Goal: Feedback & Contribution: Leave review/rating

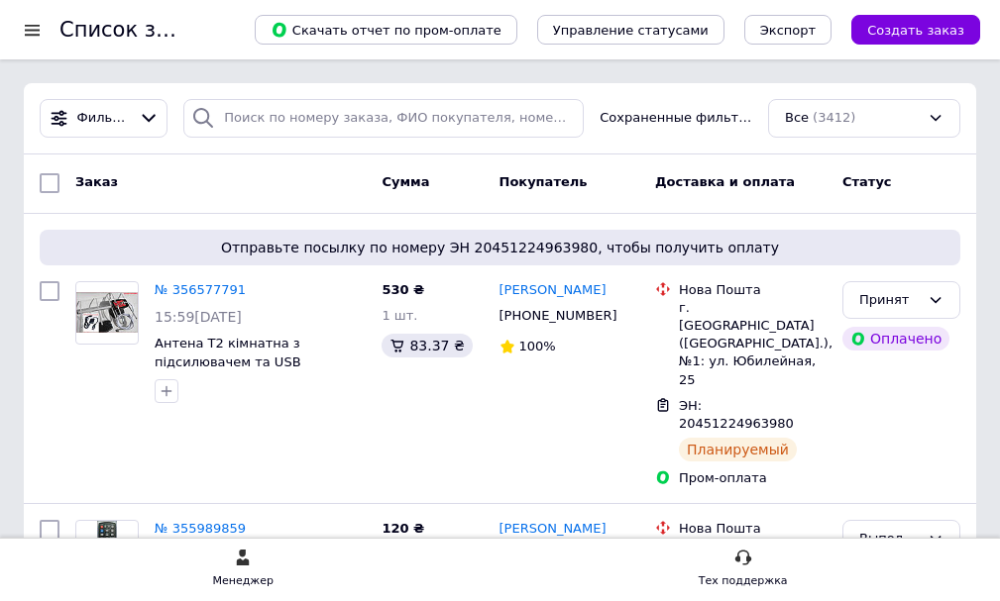
scroll to position [198, 0]
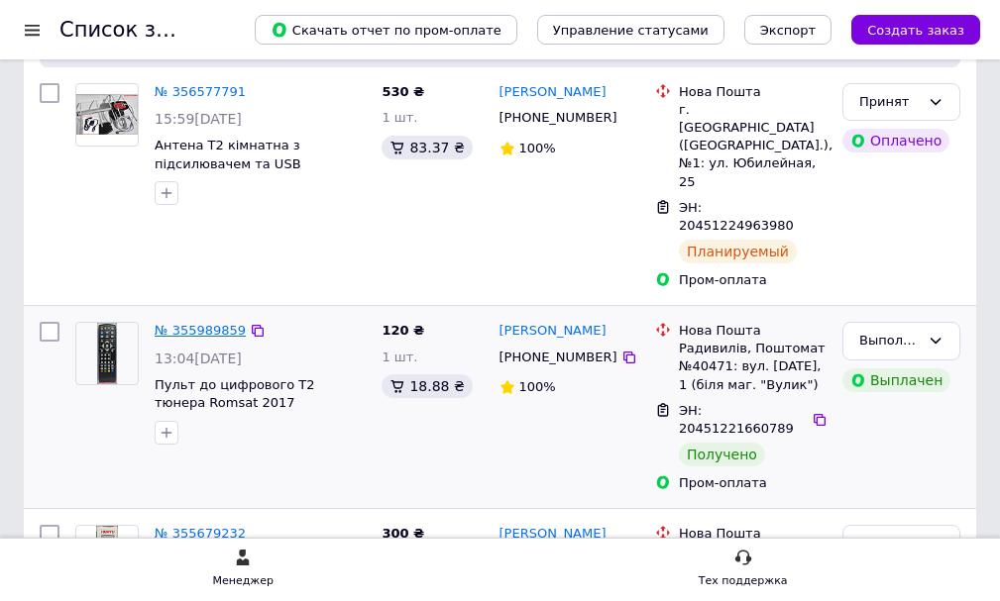
click at [156, 323] on link "№ 355989859" at bounding box center [200, 330] width 91 height 15
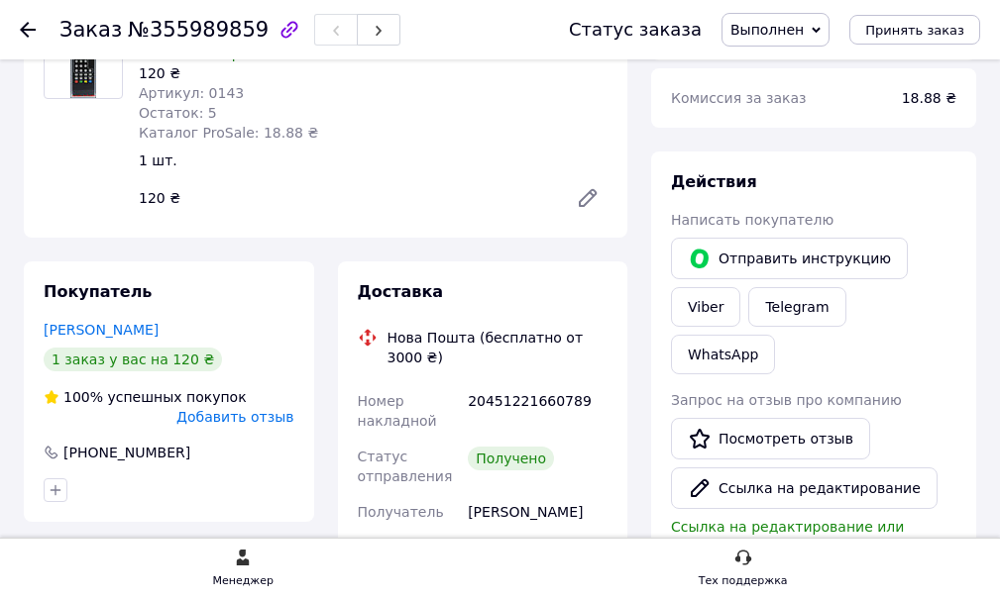
scroll to position [297, 0]
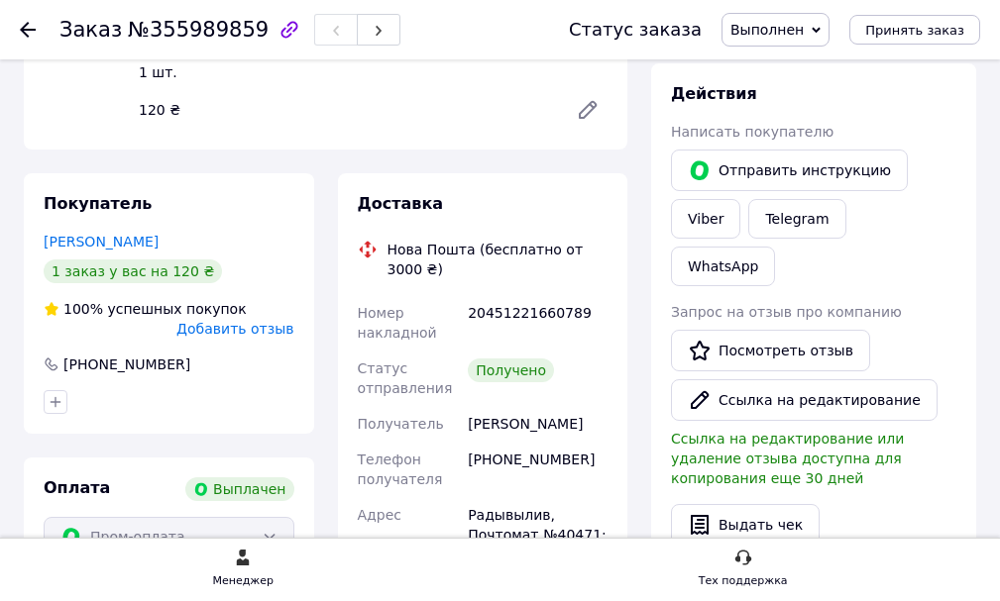
click at [208, 326] on span "Добавить отзыв" at bounding box center [234, 329] width 117 height 16
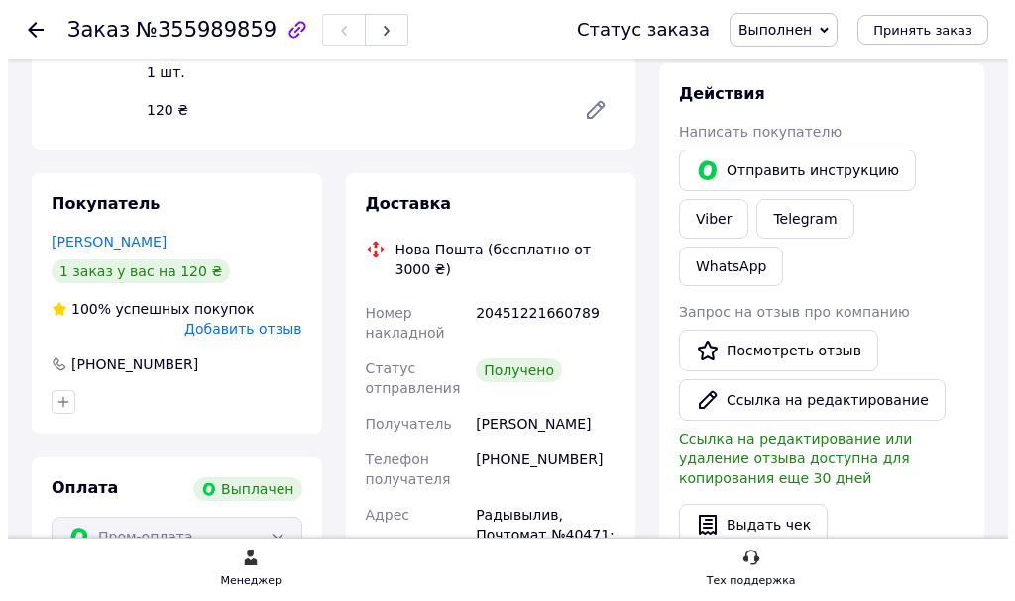
scroll to position [0, 0]
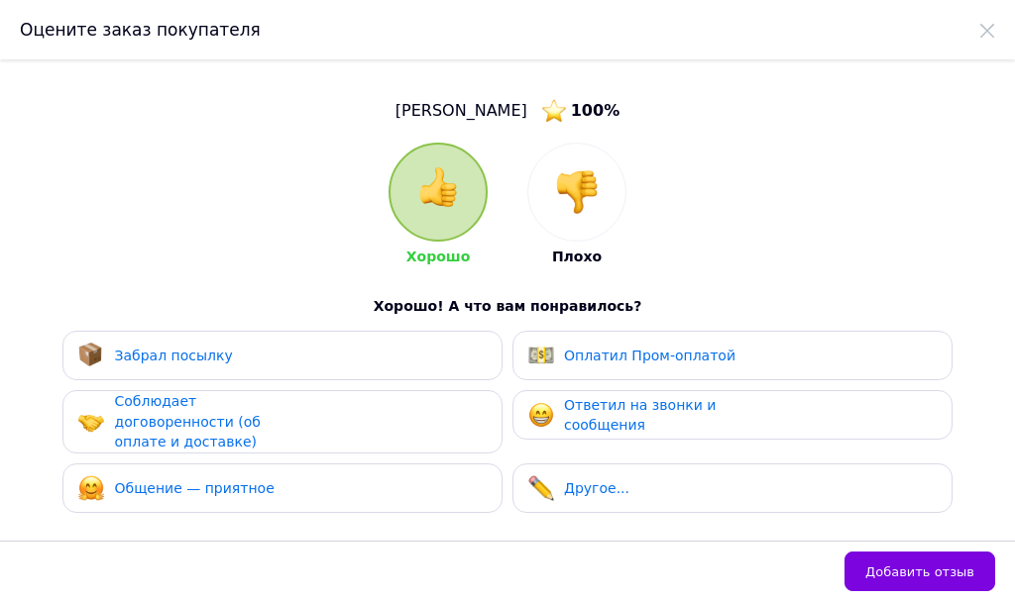
click at [199, 337] on div "Забрал посылку" at bounding box center [282, 356] width 440 height 50
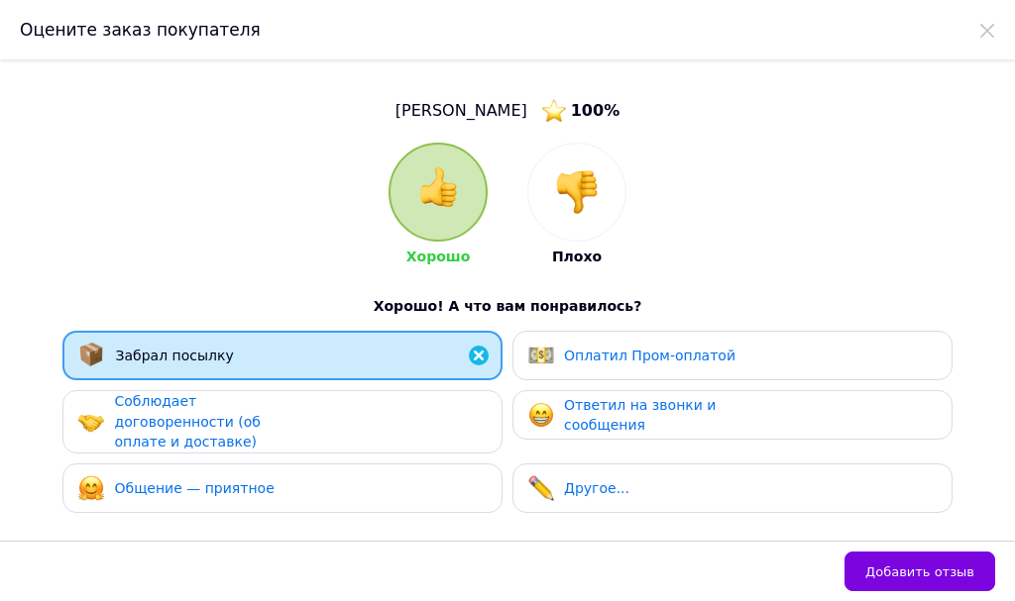
drag, startPoint x: 184, startPoint y: 407, endPoint x: 184, endPoint y: 476, distance: 68.4
click at [185, 414] on span "Соблюдает договоренности (об оплате и доставке)" at bounding box center [187, 421] width 146 height 56
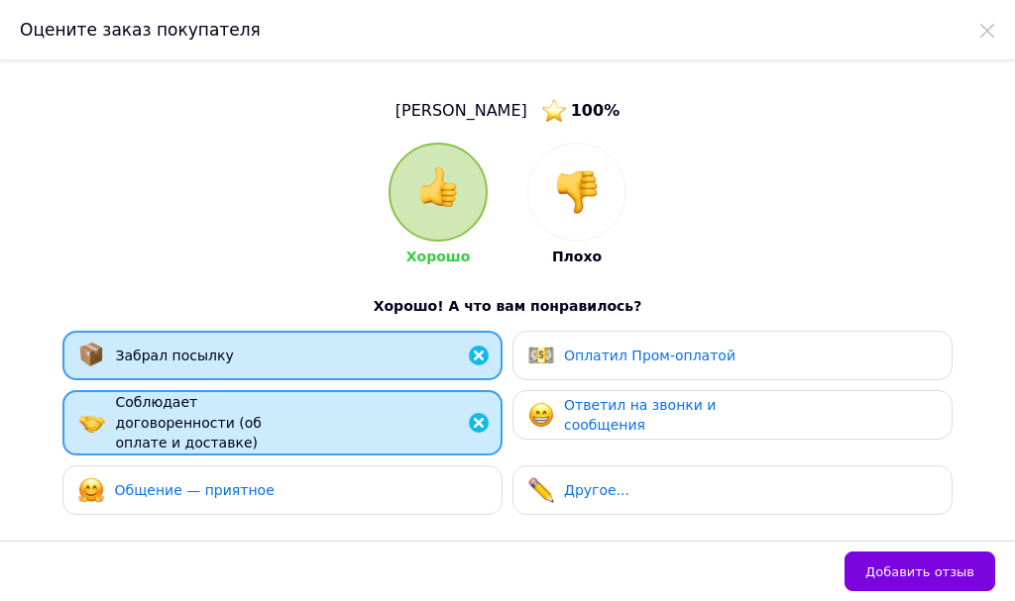
click at [184, 483] on span "Общение — приятное" at bounding box center [194, 491] width 160 height 16
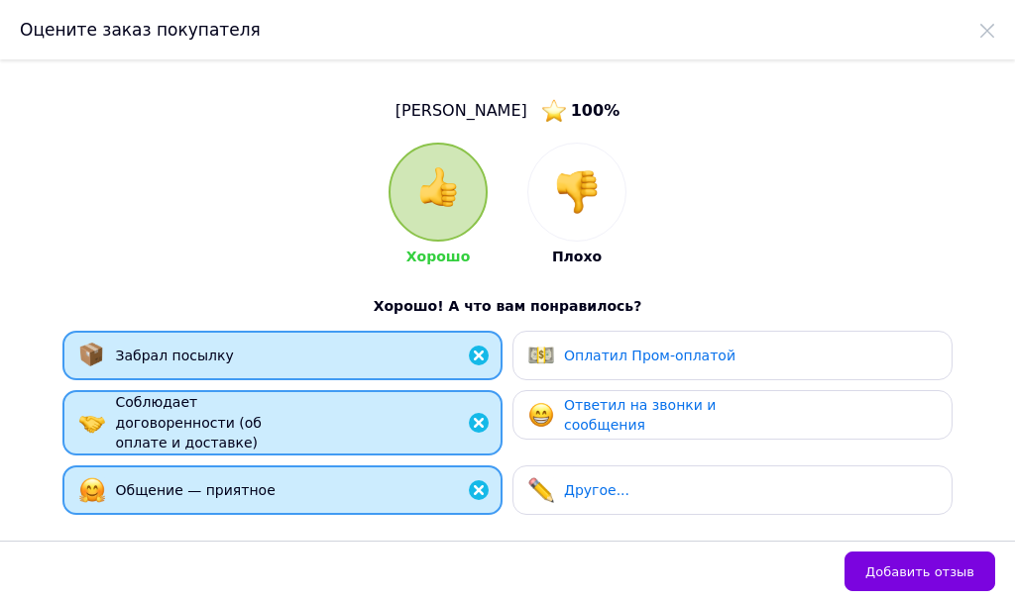
drag, startPoint x: 529, startPoint y: 423, endPoint x: 539, endPoint y: 387, distance: 37.0
click at [530, 422] on img at bounding box center [541, 415] width 26 height 26
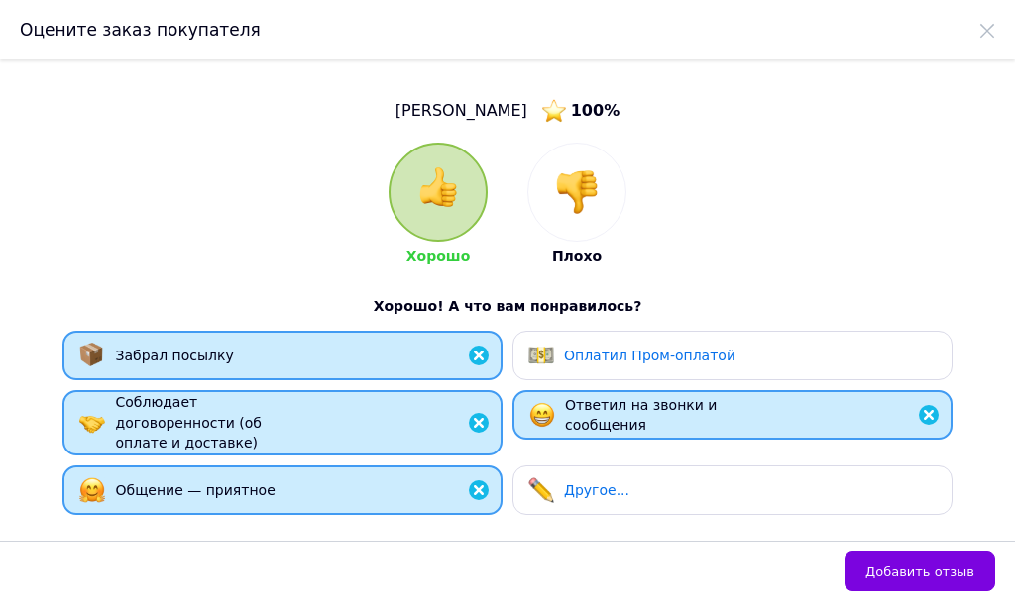
click at [553, 360] on div "Оплатил Пром-оплатой" at bounding box center [631, 356] width 207 height 26
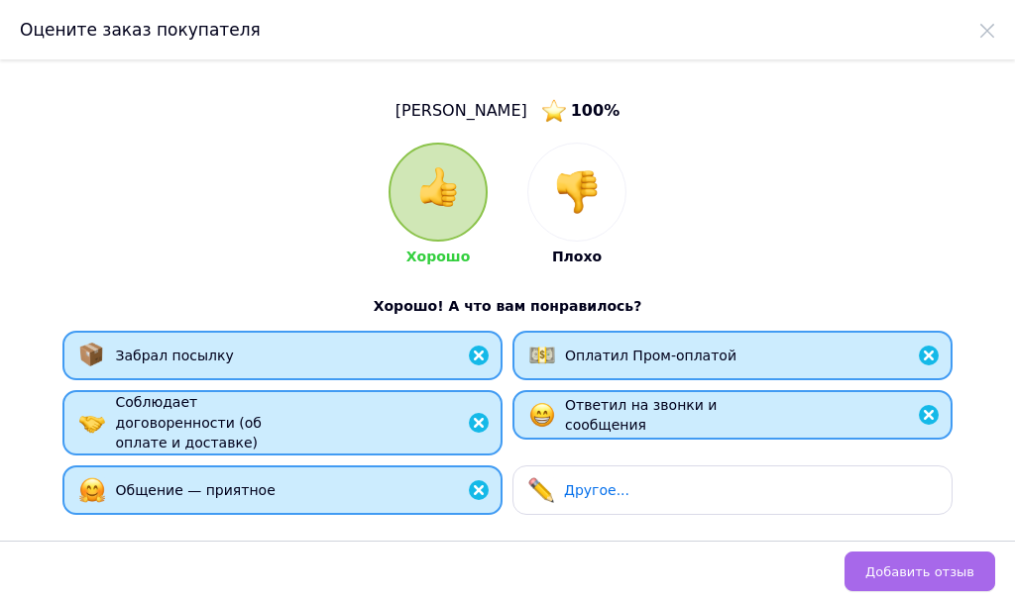
click at [867, 572] on button "Добавить отзыв" at bounding box center [919, 572] width 151 height 40
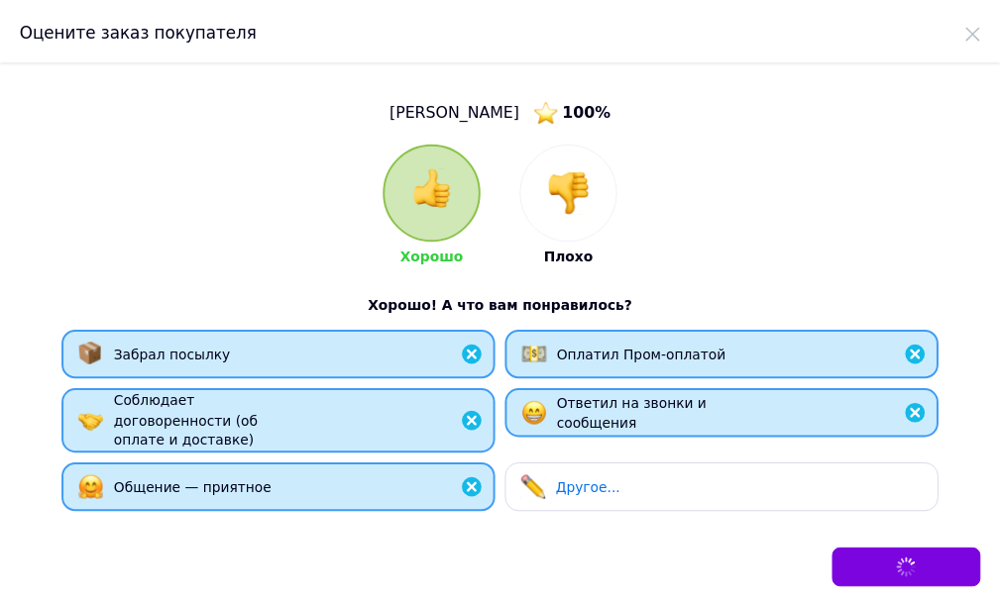
scroll to position [297, 0]
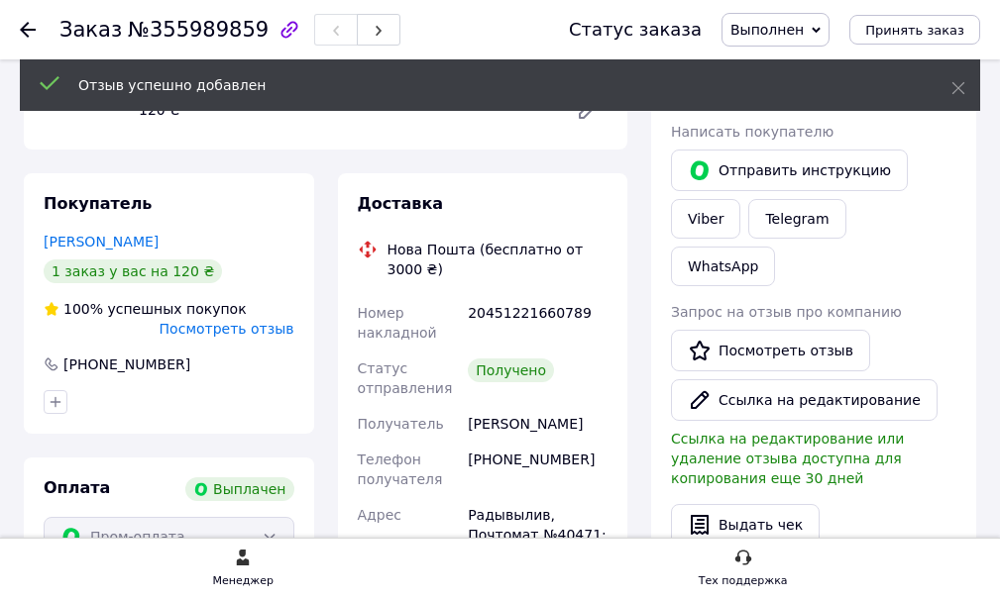
click at [28, 26] on icon at bounding box center [28, 30] width 16 height 16
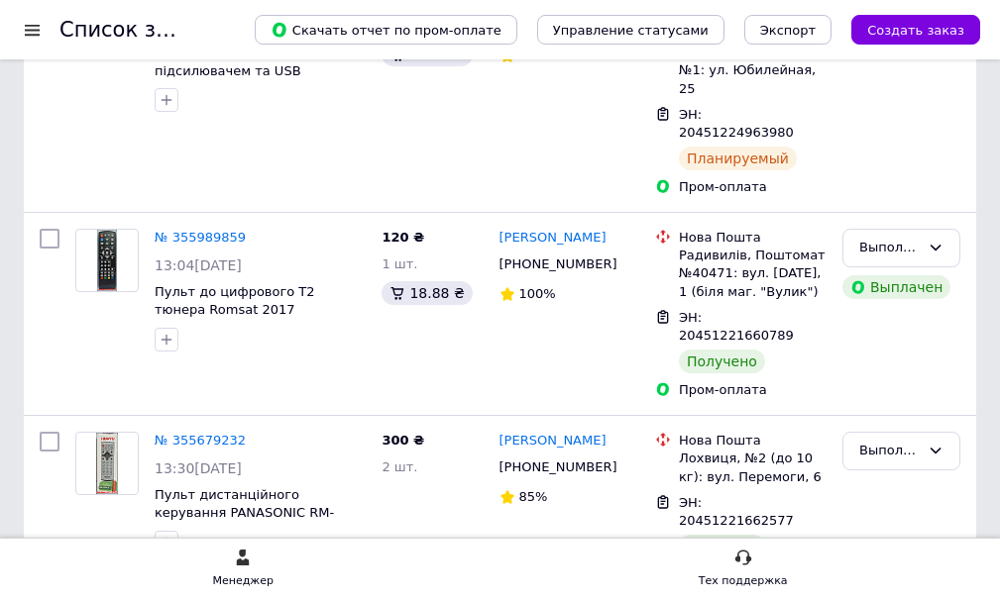
scroll to position [297, 0]
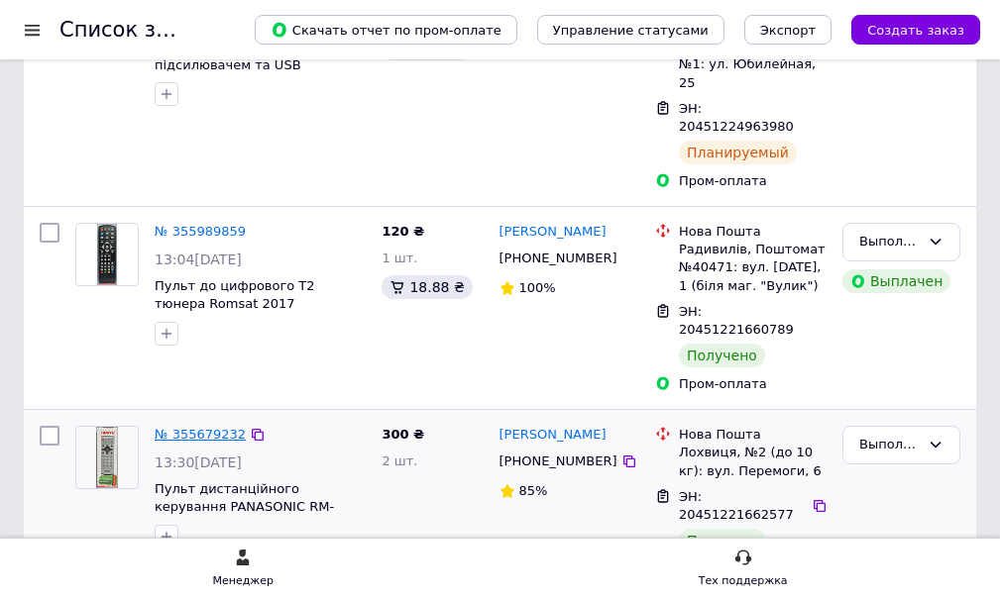
click at [166, 427] on link "№ 355679232" at bounding box center [200, 434] width 91 height 15
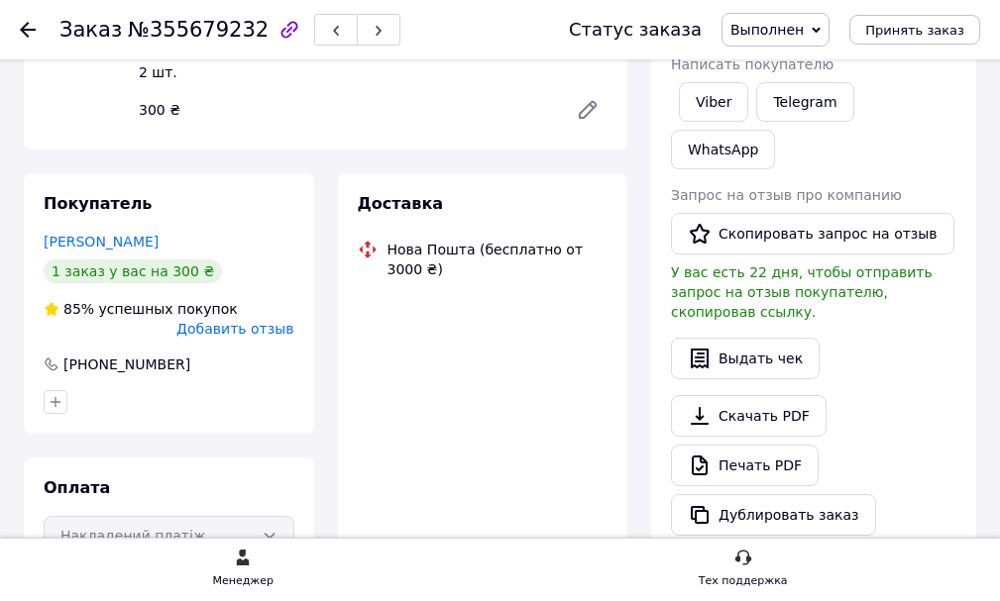
scroll to position [75, 0]
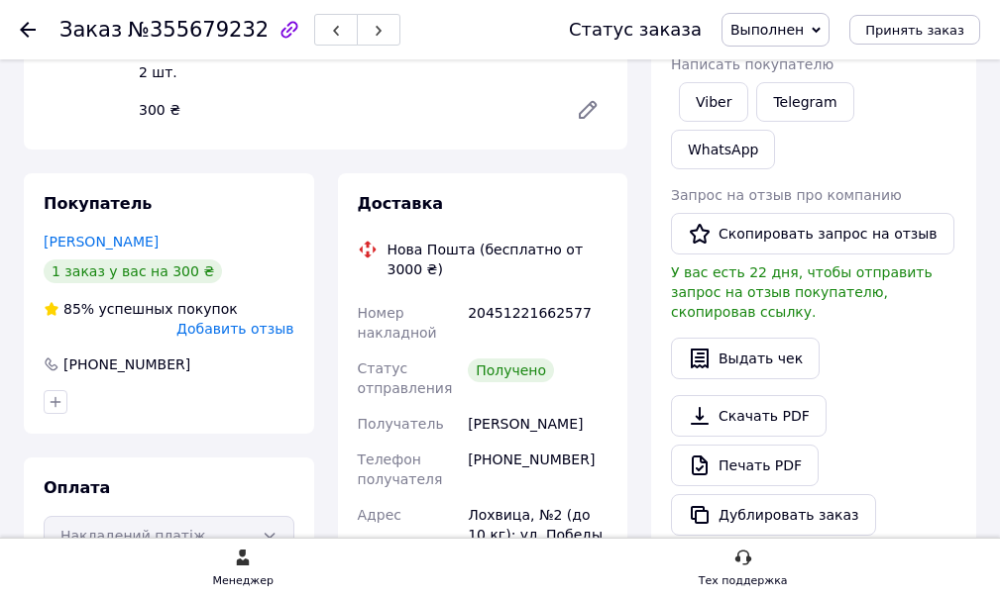
click at [220, 321] on span "Добавить отзыв" at bounding box center [234, 329] width 117 height 16
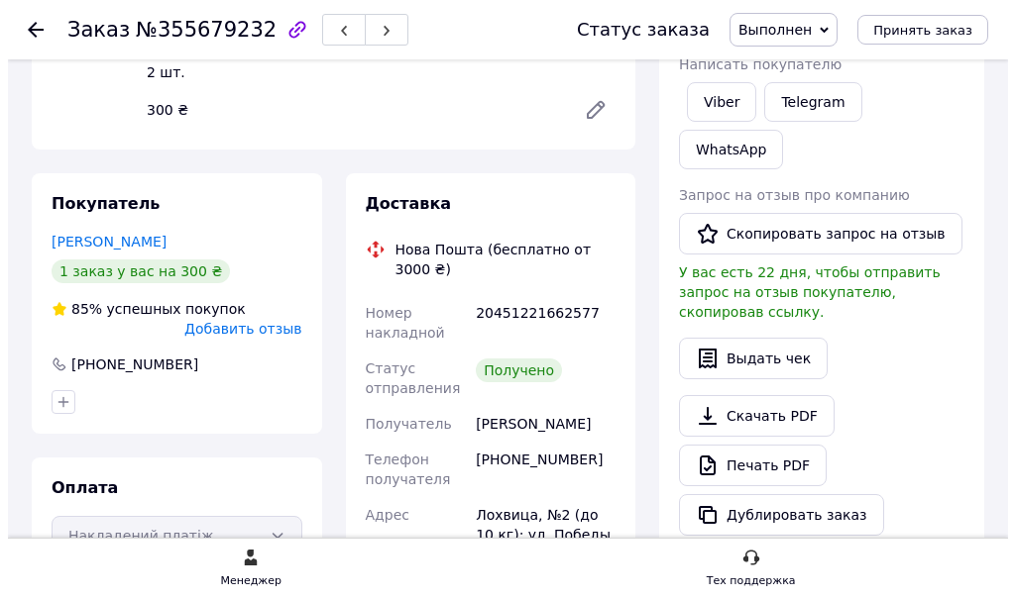
scroll to position [0, 0]
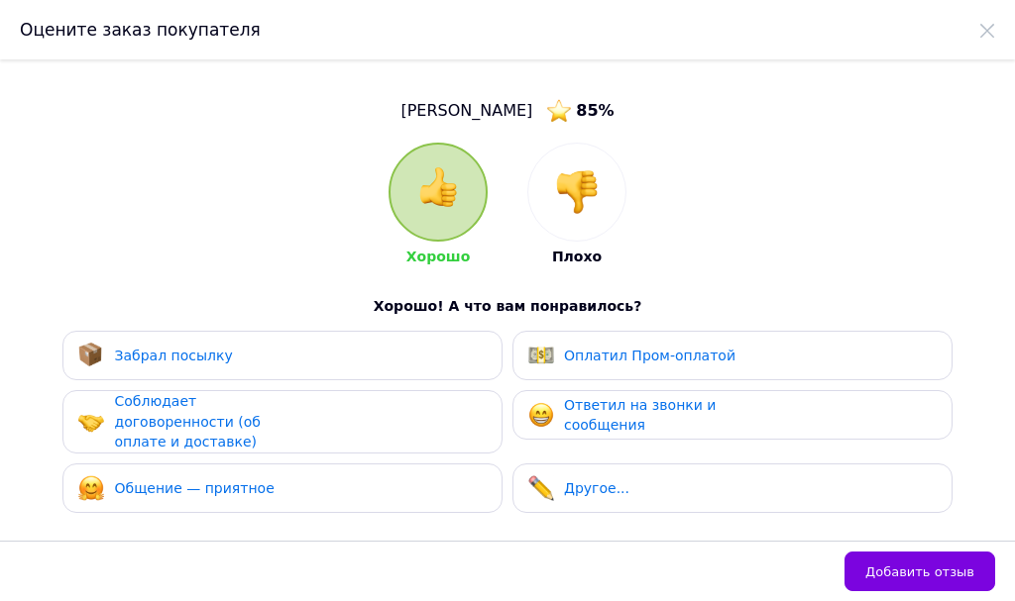
click at [196, 348] on span "Забрал посылку" at bounding box center [173, 356] width 118 height 16
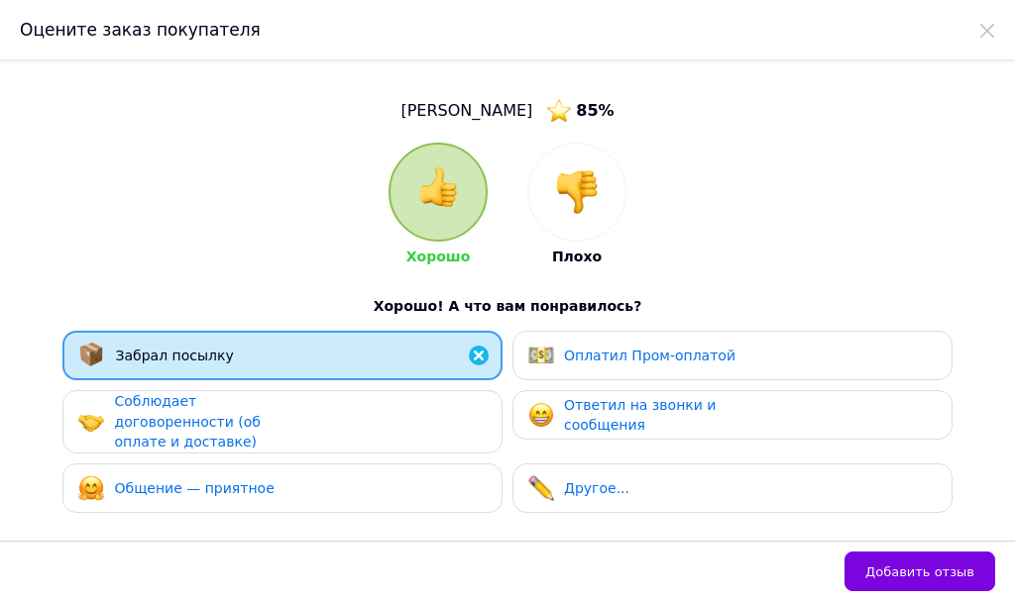
click at [186, 401] on span "Соблюдает договоренности (об оплате и доставке)" at bounding box center [187, 421] width 146 height 56
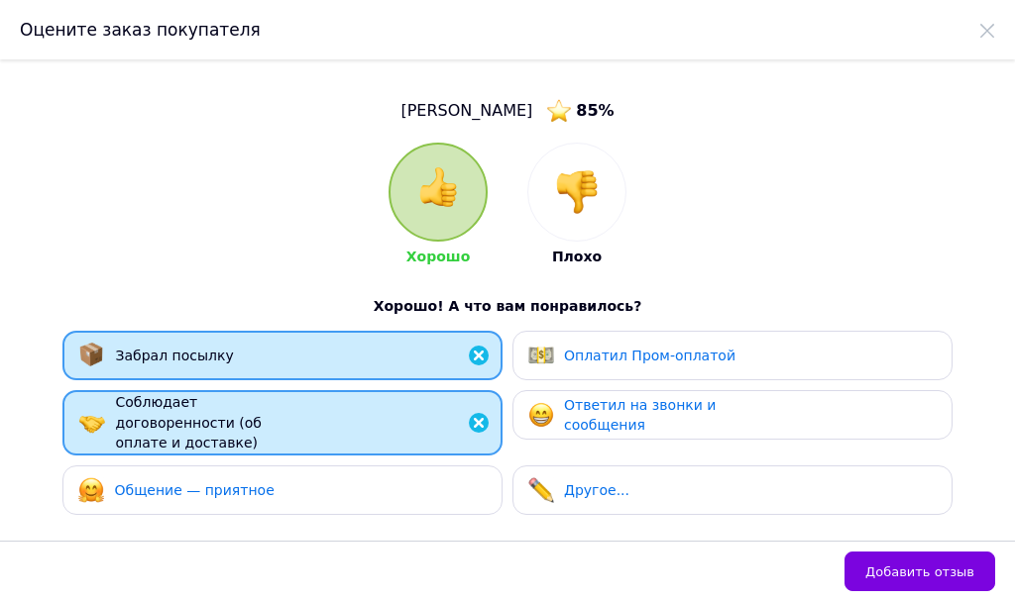
click at [207, 441] on div "Забрал посылку Оплатил Пром-оплатой Соблюдает договоренности (об оплате и доста…" at bounding box center [508, 428] width 916 height 194
click at [207, 466] on div "Общение — приятное" at bounding box center [282, 491] width 440 height 50
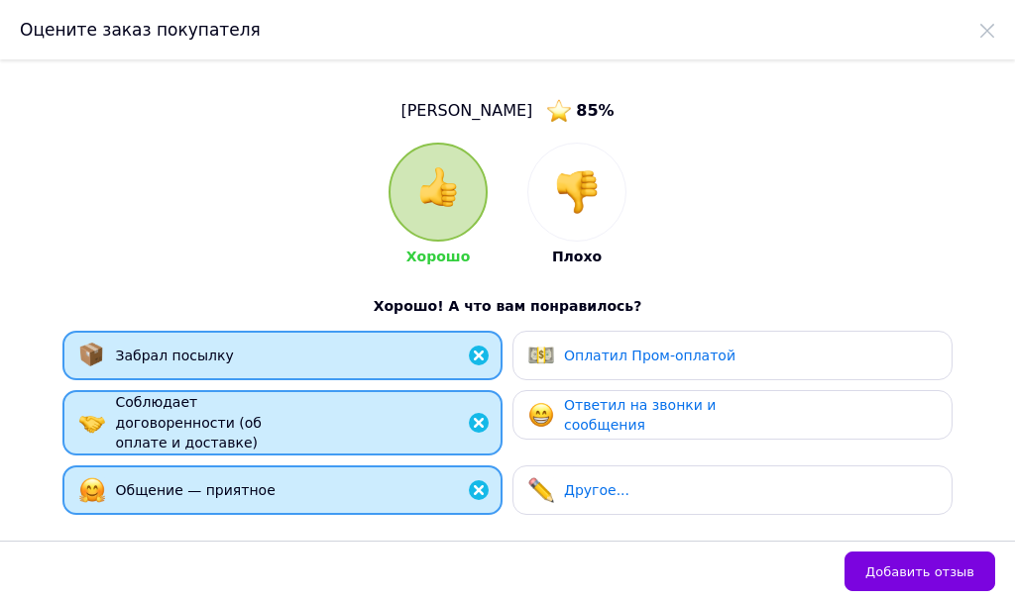
click at [541, 436] on div "Ответил на звонки и сообщения" at bounding box center [732, 415] width 440 height 50
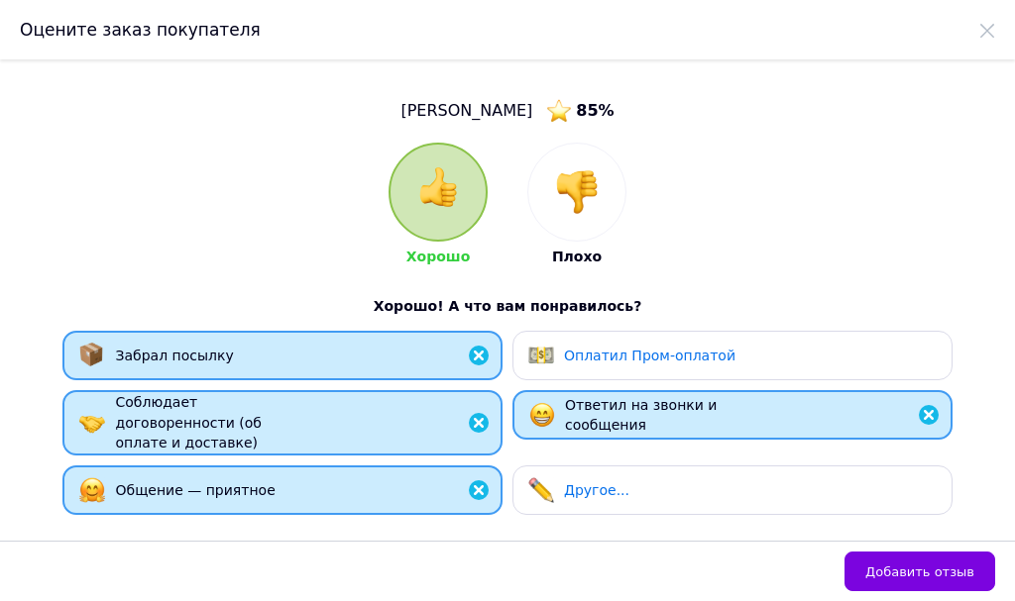
click at [903, 592] on div "Добавить отзыв" at bounding box center [507, 571] width 1015 height 60
click at [906, 577] on span "Добавить отзыв" at bounding box center [919, 572] width 109 height 15
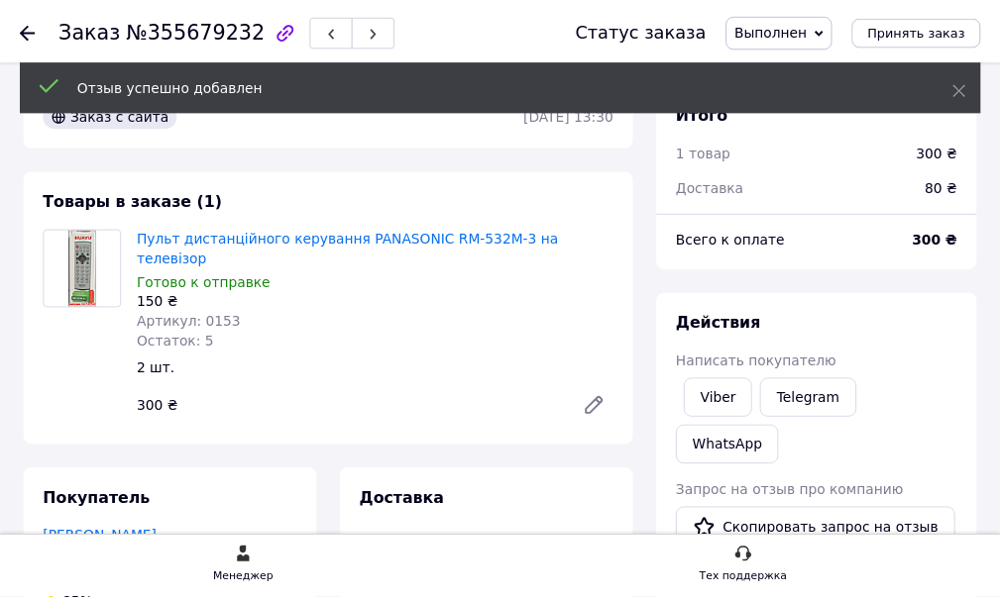
scroll to position [297, 0]
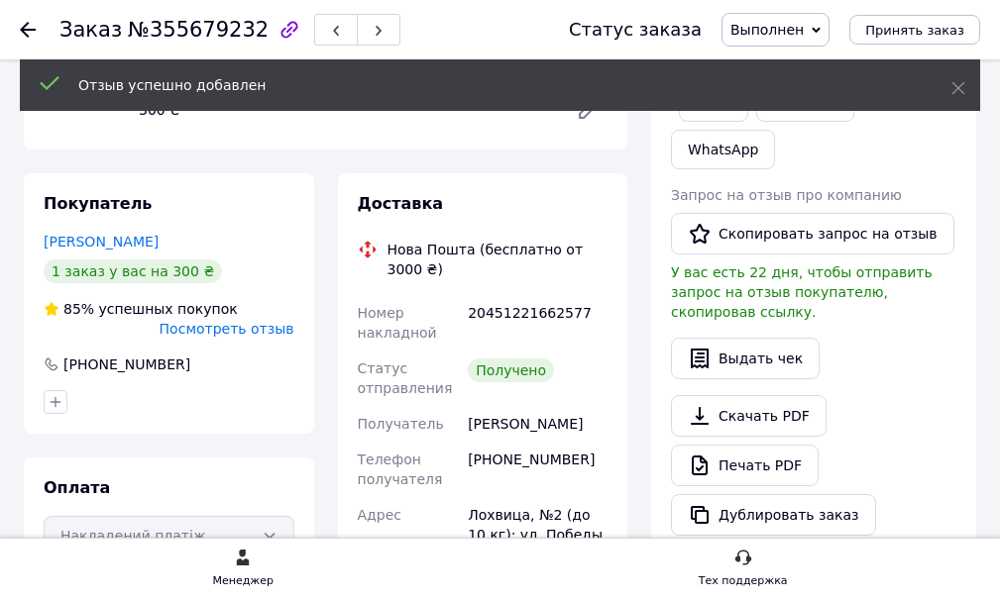
click at [30, 31] on use at bounding box center [28, 30] width 16 height 16
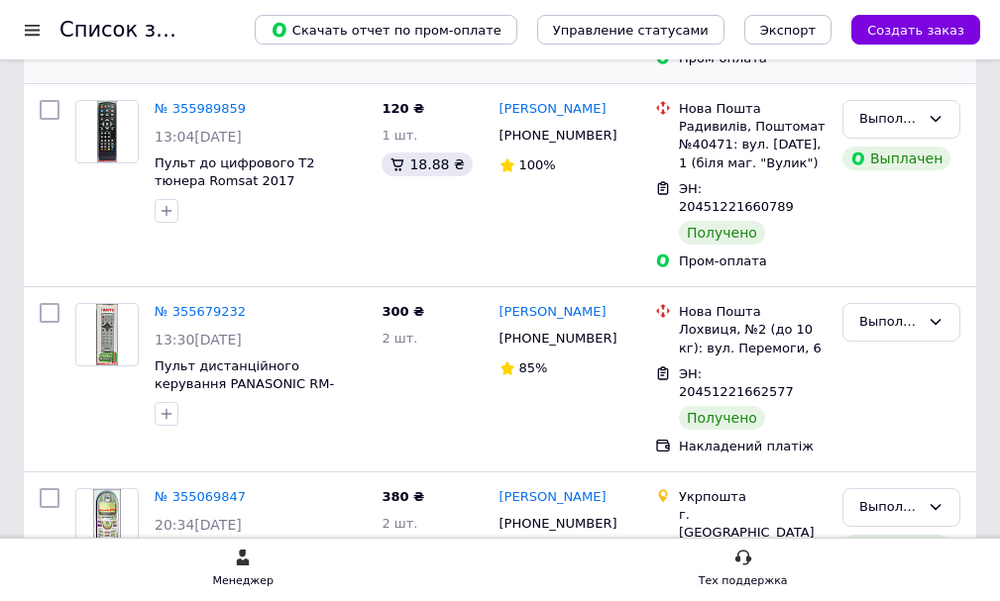
scroll to position [495, 0]
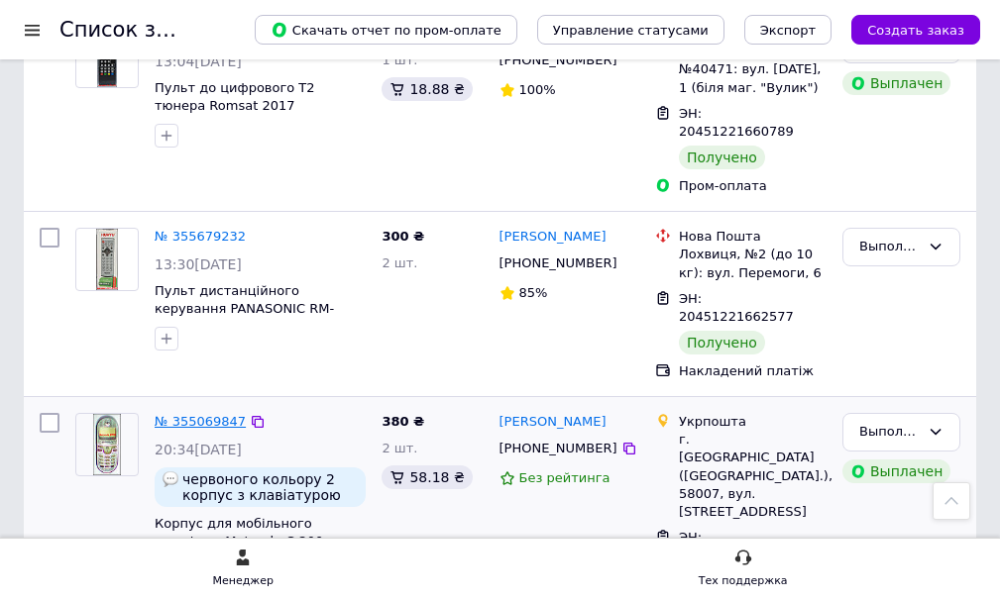
click at [197, 414] on link "№ 355069847" at bounding box center [200, 421] width 91 height 15
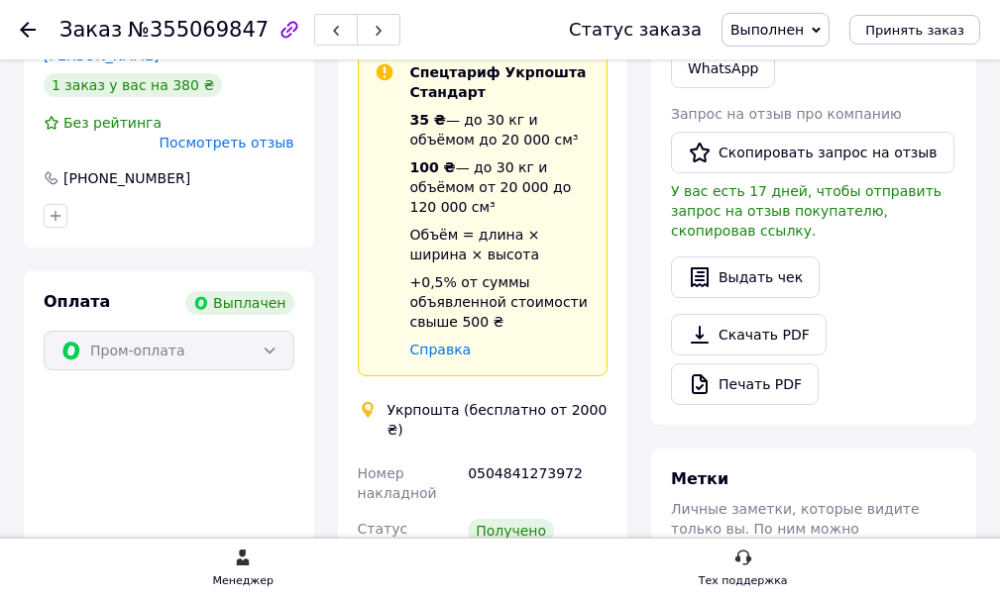
scroll to position [67, 0]
click at [35, 19] on div at bounding box center [40, 29] width 40 height 59
click at [21, 29] on use at bounding box center [28, 30] width 16 height 16
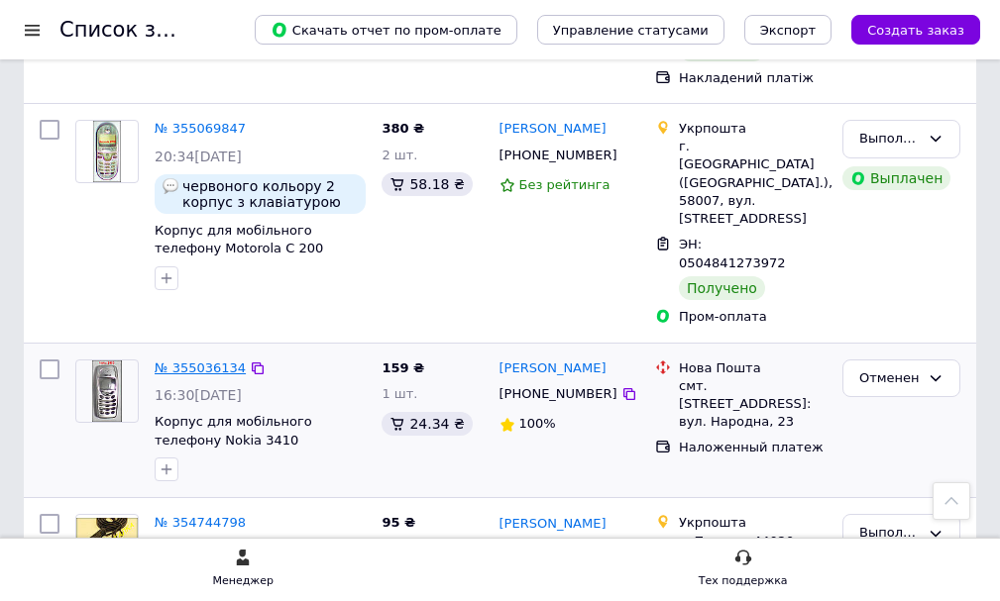
scroll to position [793, 0]
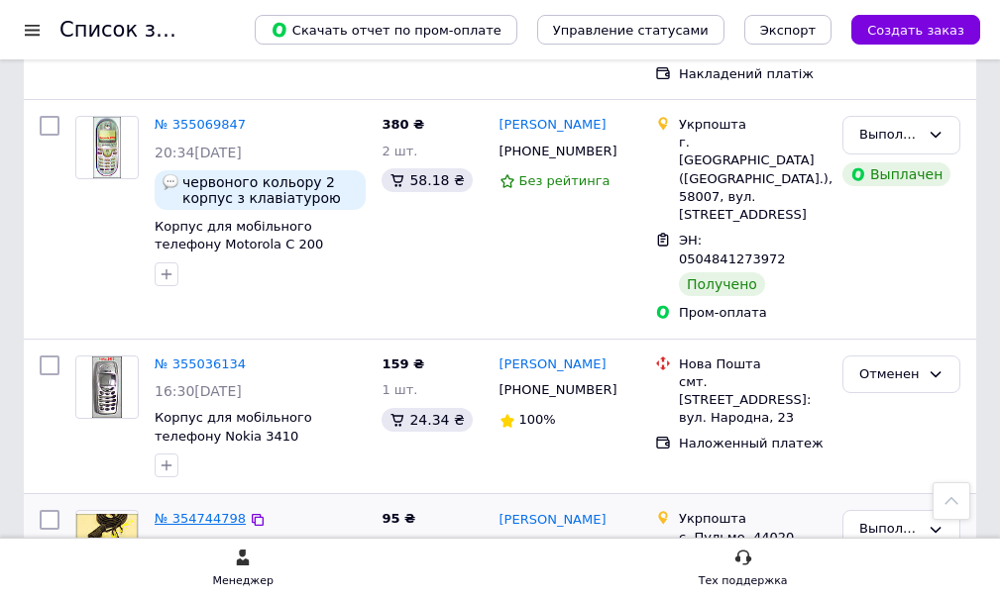
click at [170, 511] on link "№ 354744798" at bounding box center [200, 518] width 91 height 15
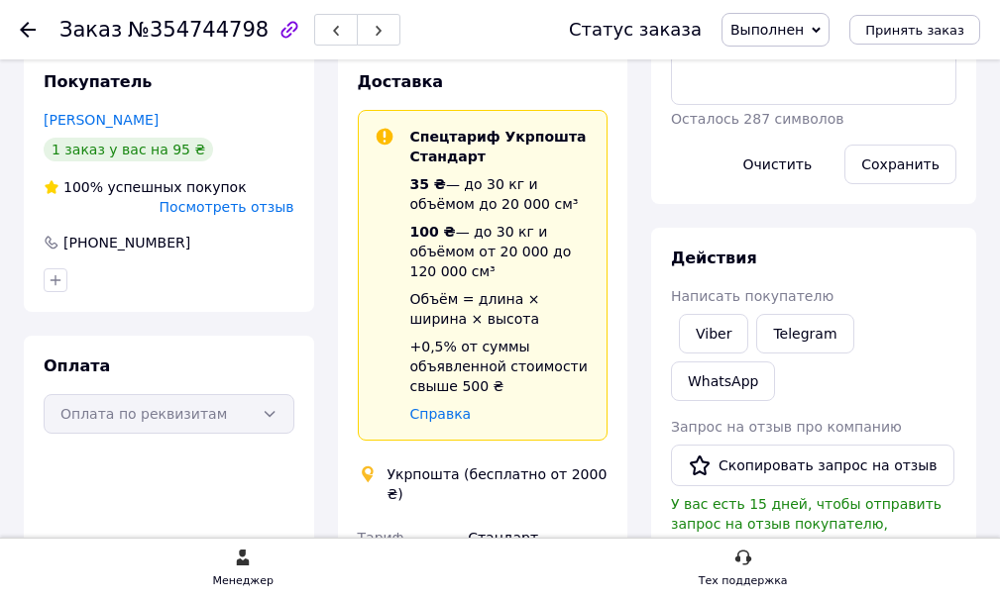
scroll to position [297, 0]
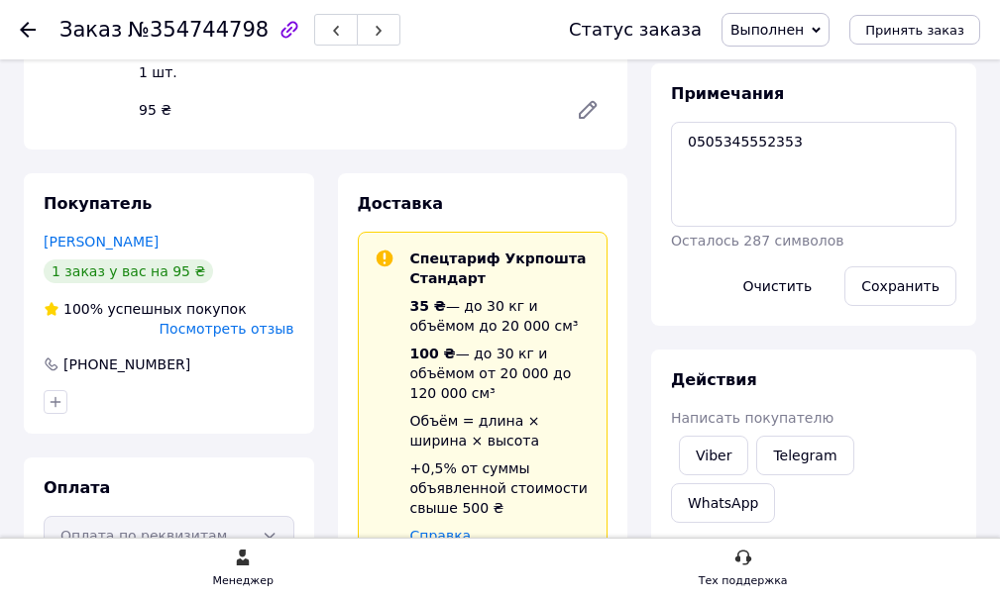
click at [29, 32] on icon at bounding box center [28, 30] width 16 height 16
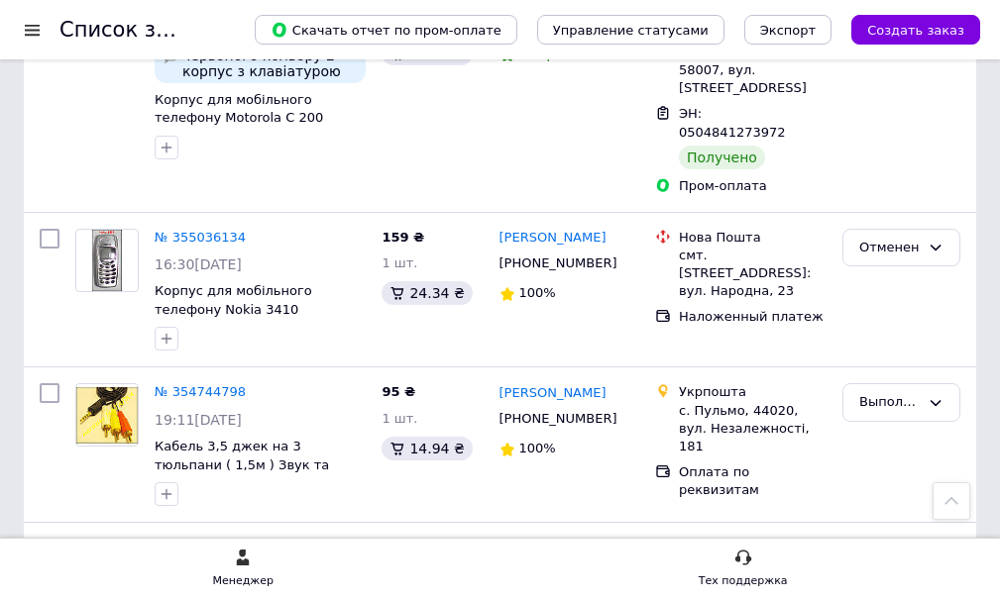
scroll to position [991, 0]
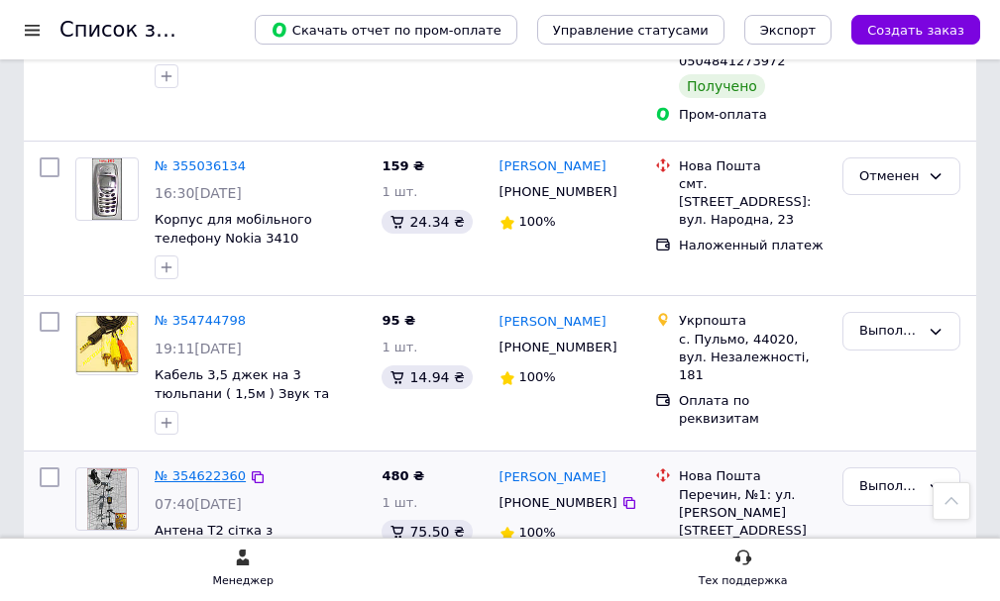
click at [184, 469] on link "№ 354622360" at bounding box center [200, 476] width 91 height 15
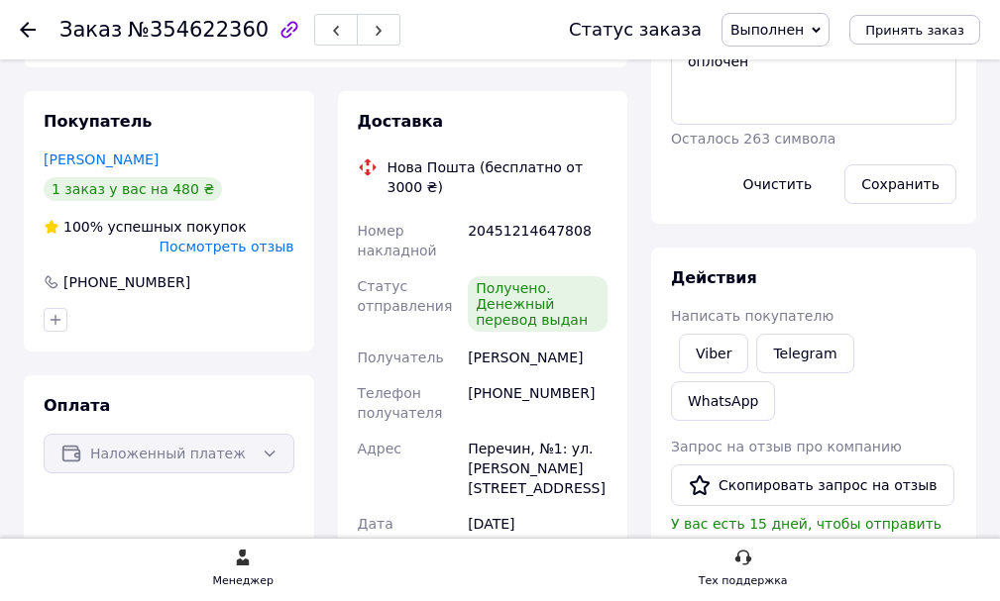
scroll to position [396, 0]
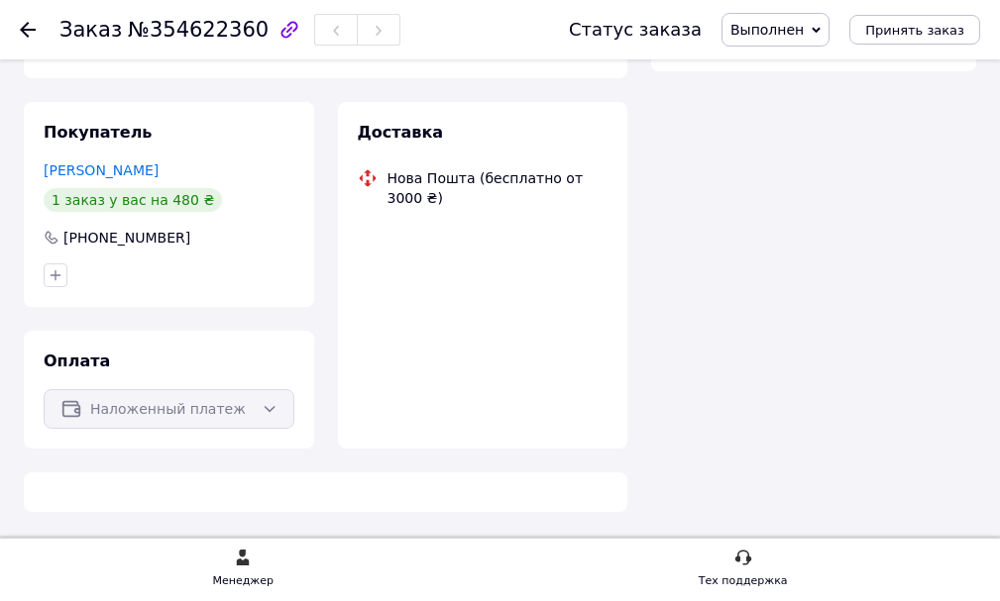
scroll to position [388, 0]
